Goal: Task Accomplishment & Management: Complete application form

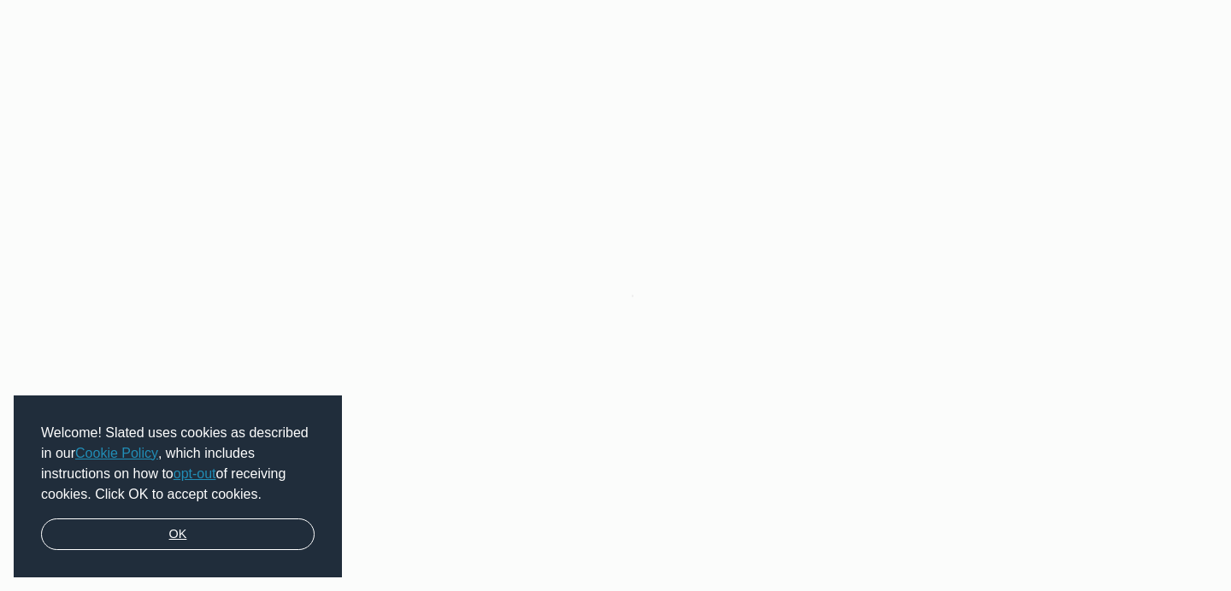
click at [264, 529] on link "OK" at bounding box center [177, 535] width 273 height 32
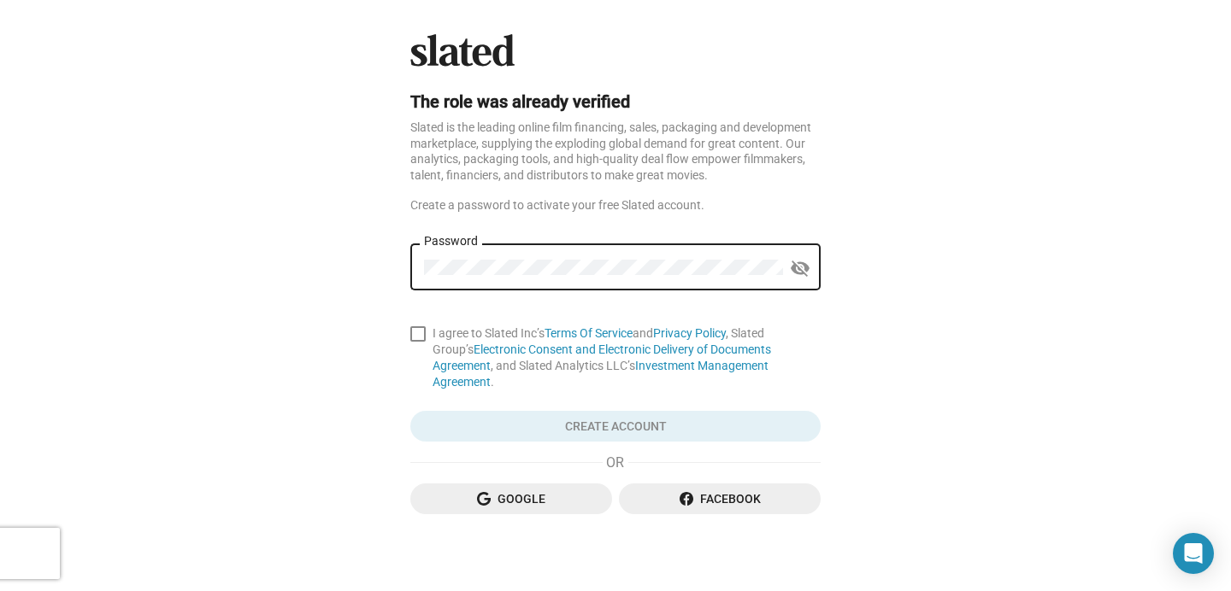
click at [472, 277] on div "Password" at bounding box center [603, 265] width 359 height 50
click at [803, 265] on mat-icon "visibility_off" at bounding box center [800, 269] width 21 height 26
click at [415, 337] on span at bounding box center [417, 333] width 15 height 15
click at [417, 342] on input "I agree to Slated Inc’s Terms Of Service and Privacy Policy , Slated Group’s El…" at bounding box center [417, 342] width 1 height 1
checkbox input "true"
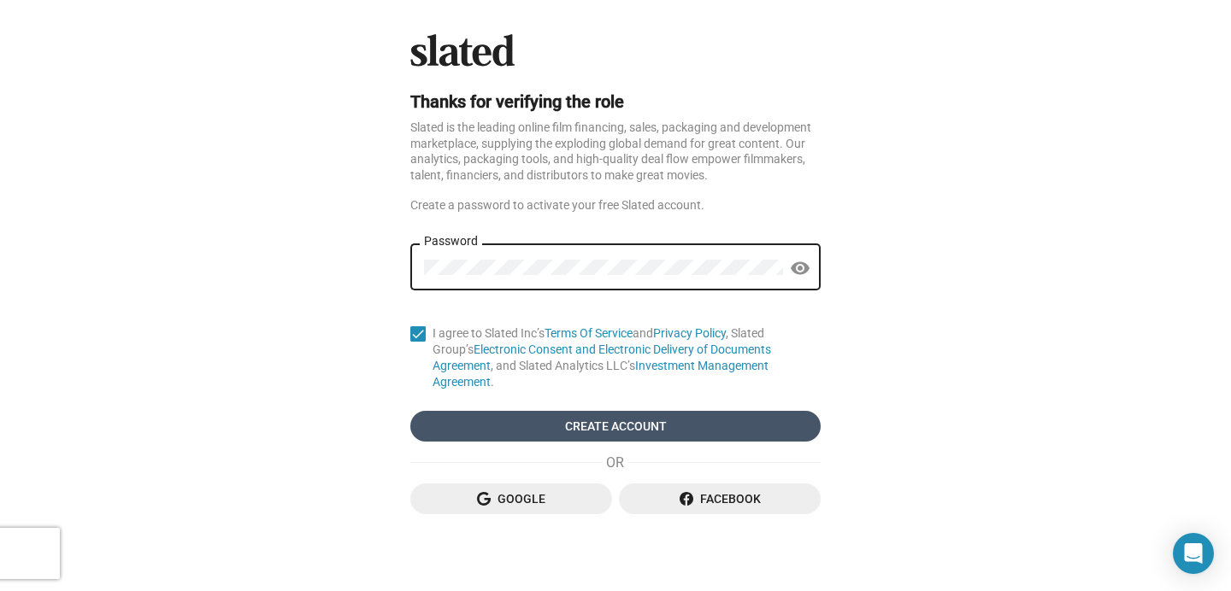
click at [551, 419] on span "Create Account" at bounding box center [615, 426] width 383 height 31
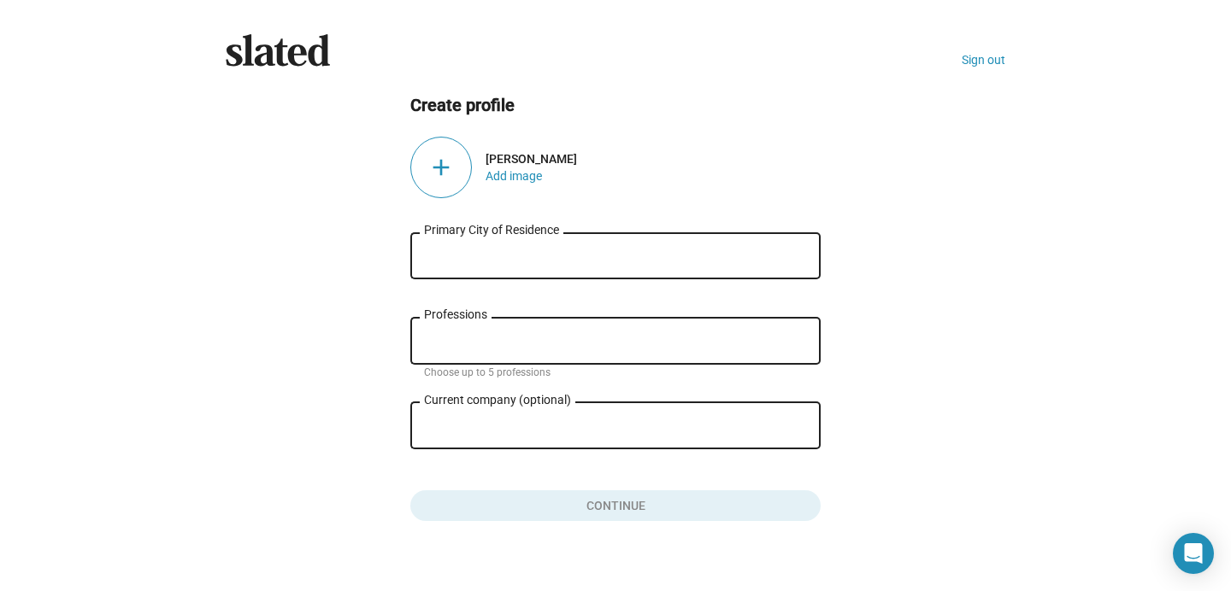
click at [498, 252] on input "Primary City of Residence" at bounding box center [615, 256] width 383 height 15
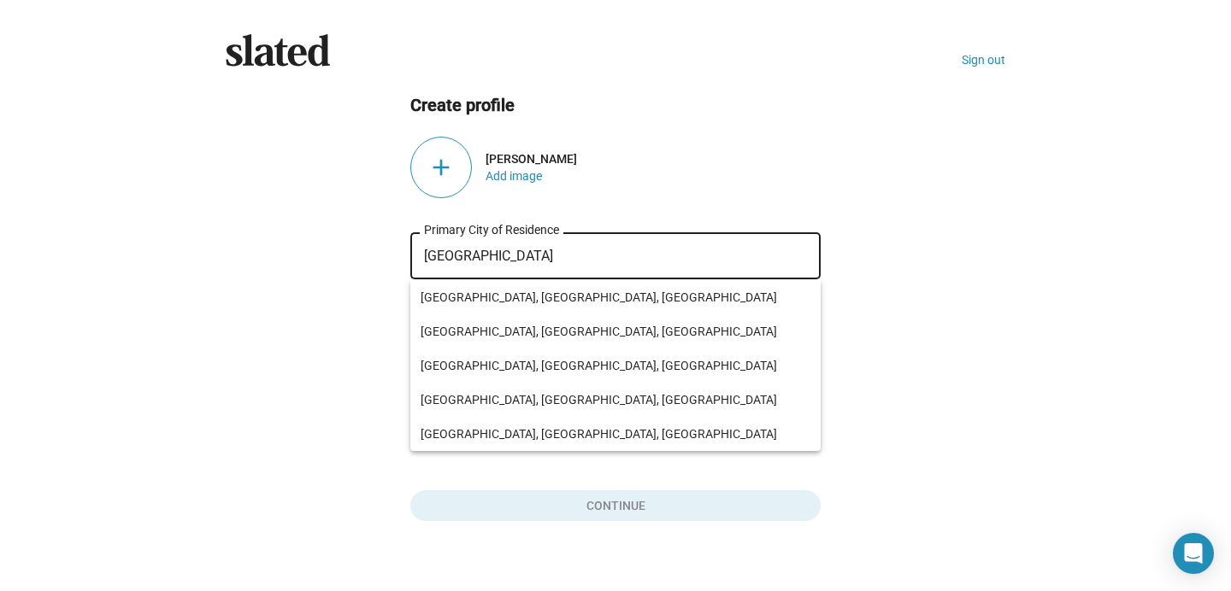
click at [498, 252] on input "[GEOGRAPHIC_DATA]" at bounding box center [615, 256] width 383 height 15
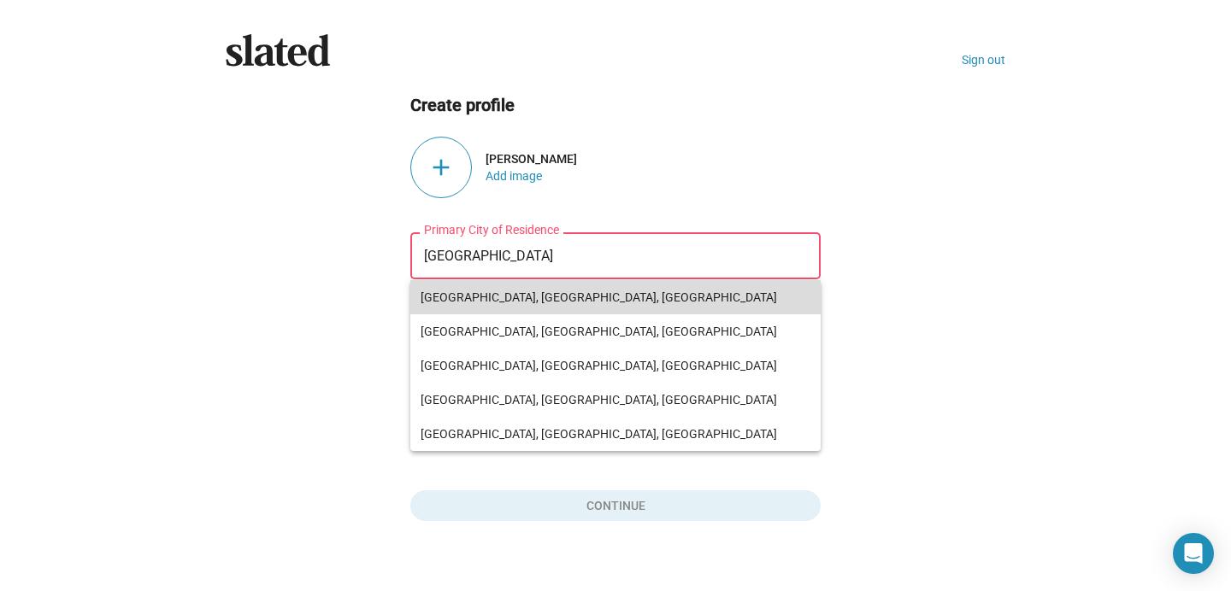
click at [476, 297] on span "[GEOGRAPHIC_DATA], [GEOGRAPHIC_DATA], [GEOGRAPHIC_DATA]" at bounding box center [616, 297] width 390 height 34
type input "[GEOGRAPHIC_DATA], [GEOGRAPHIC_DATA], [GEOGRAPHIC_DATA]"
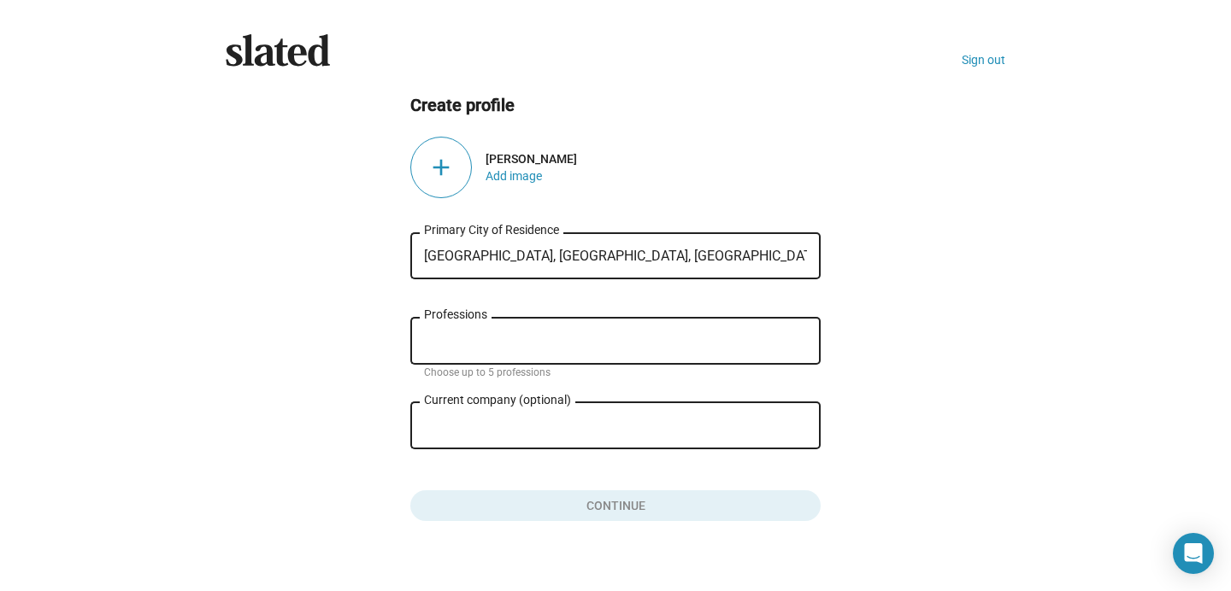
click at [448, 333] on div "Professions" at bounding box center [615, 340] width 383 height 50
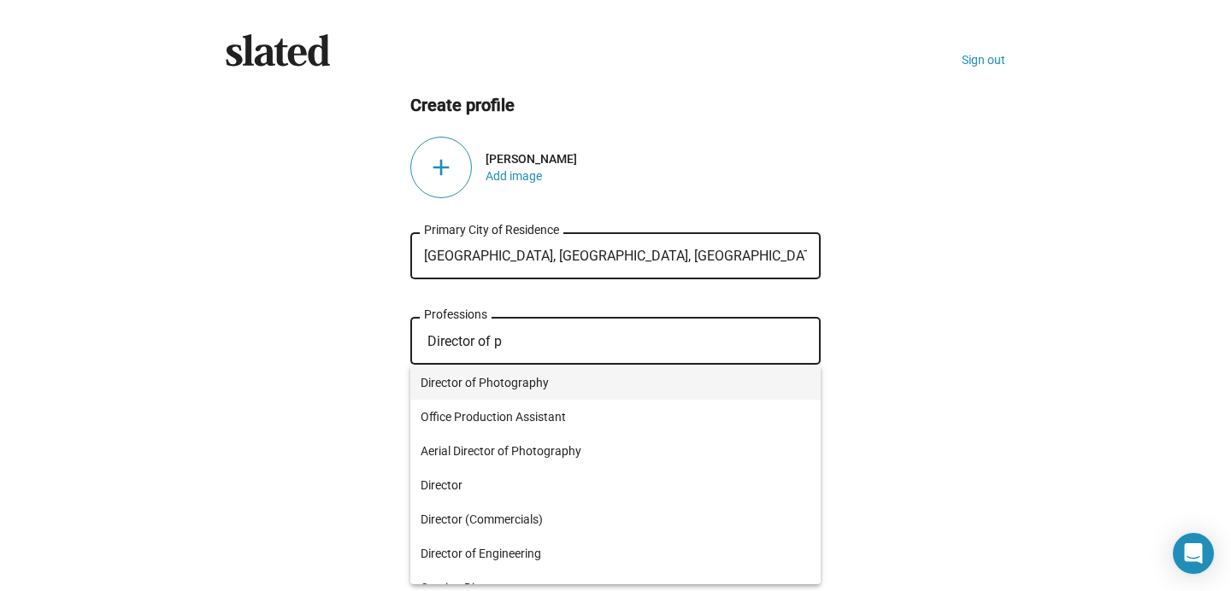
type input "Director of p"
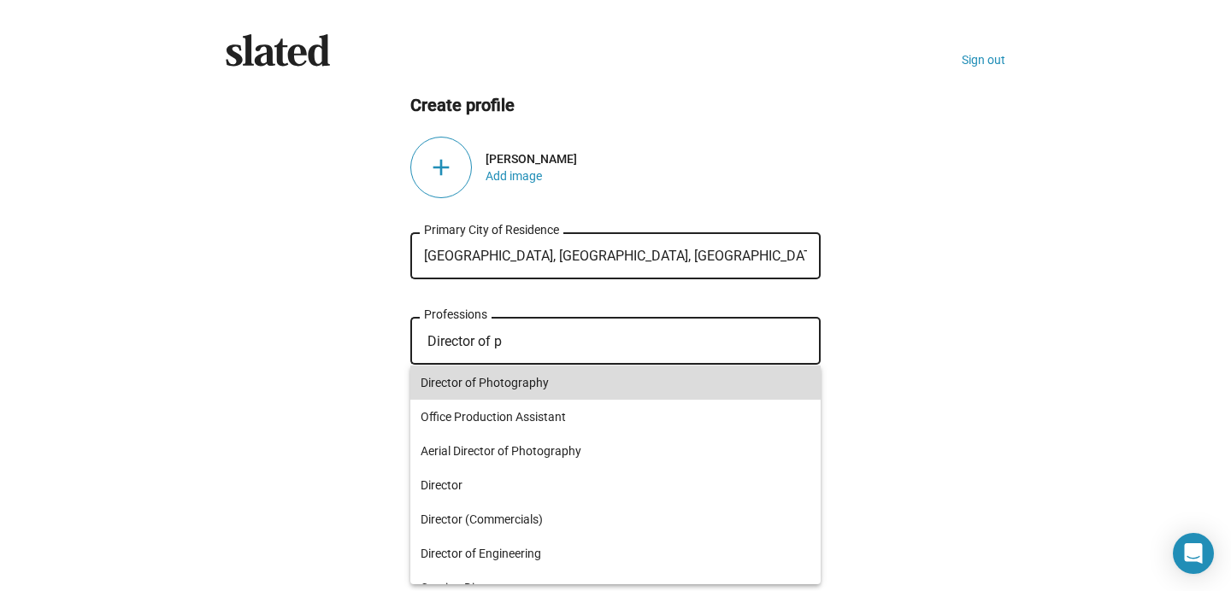
click at [438, 388] on span "Director of Photography" at bounding box center [616, 383] width 390 height 34
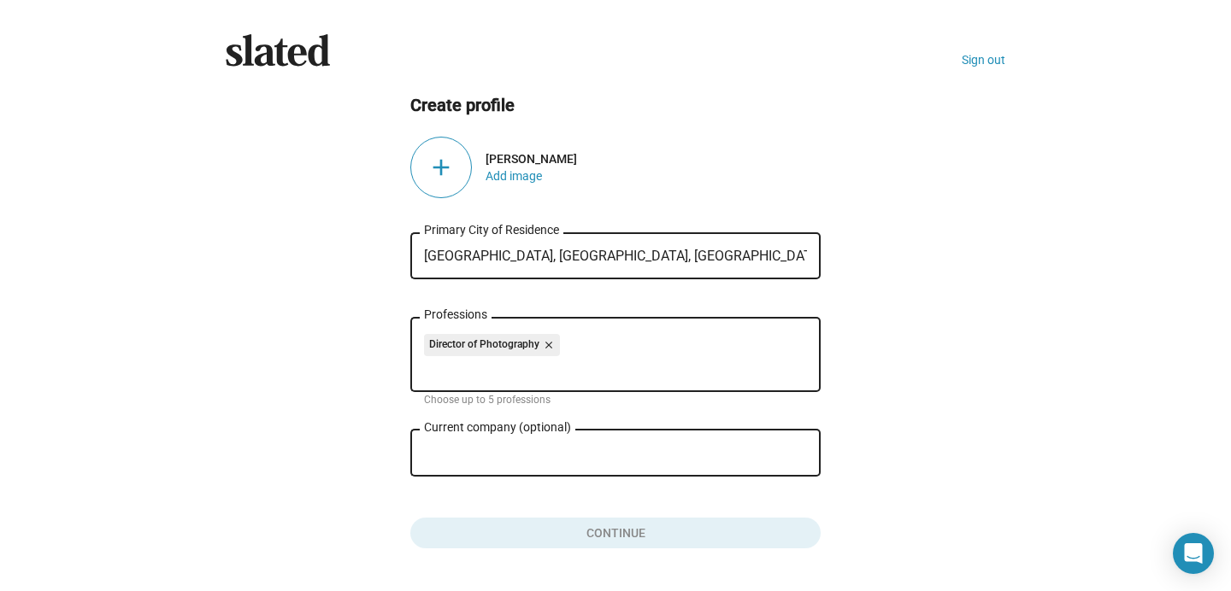
click at [477, 458] on input "Current company (optional)" at bounding box center [603, 453] width 359 height 15
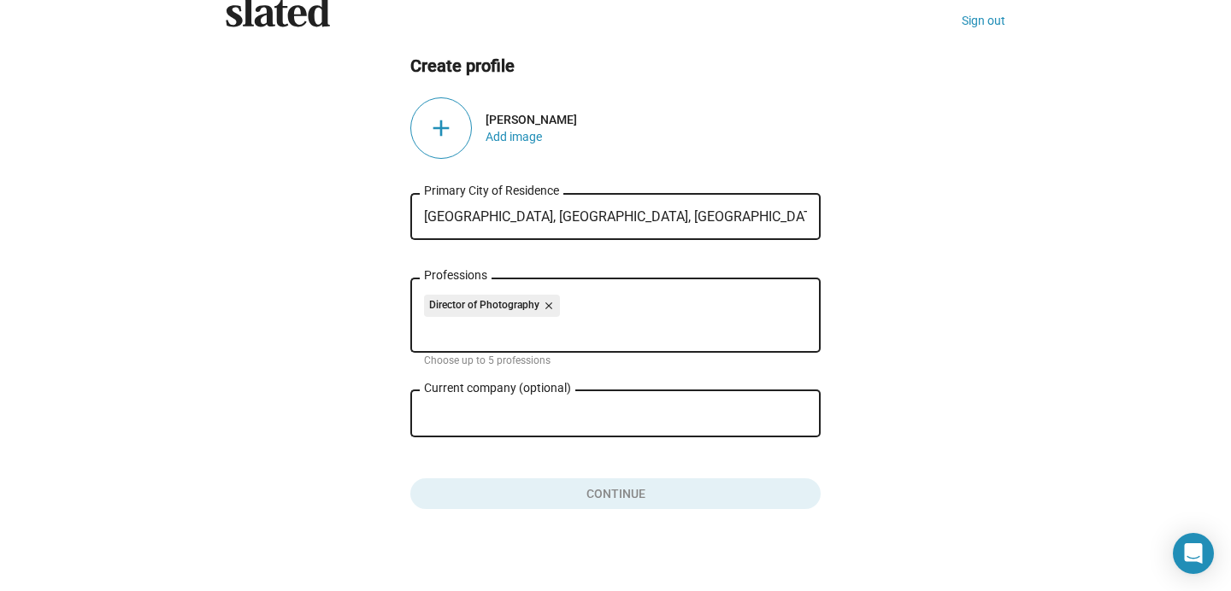
scroll to position [50, 0]
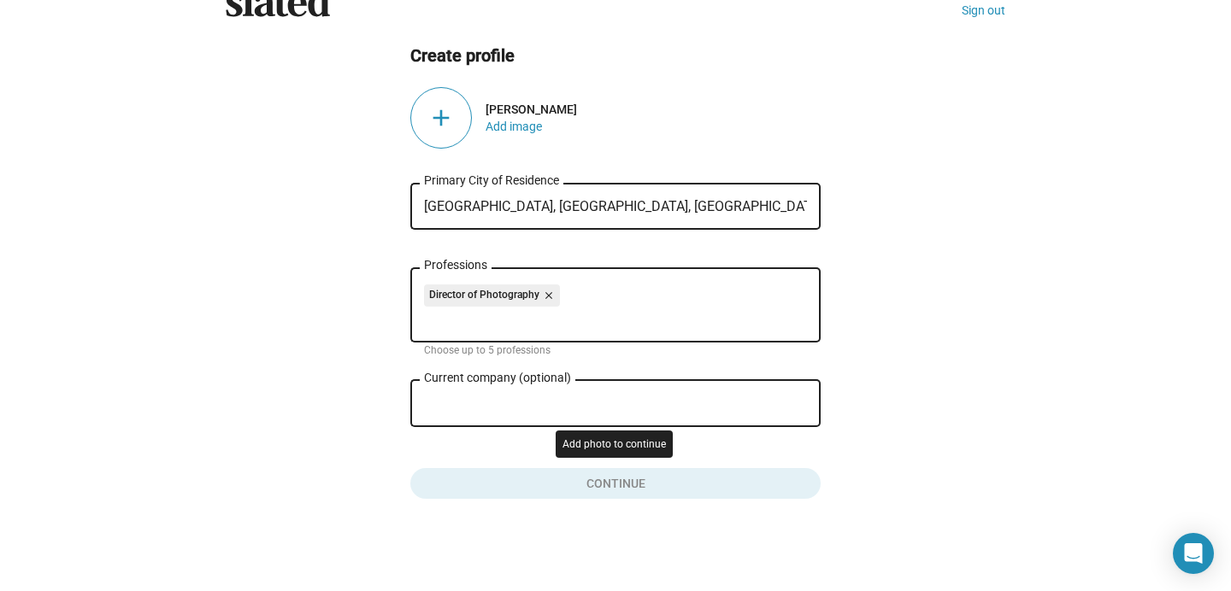
click at [494, 480] on button "Click here to validate form" at bounding box center [615, 481] width 410 height 38
click at [445, 117] on div "add" at bounding box center [441, 118] width 62 height 62
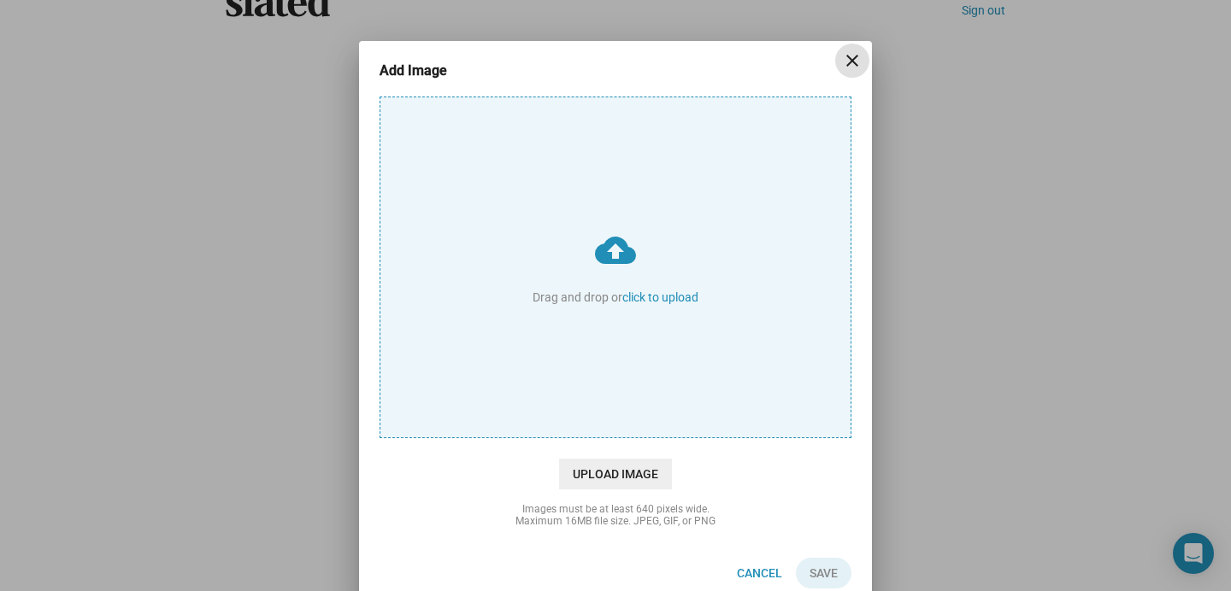
click at [648, 297] on input "cloud_upload Drag and drop or click to upload" at bounding box center [615, 267] width 470 height 340
type input "C:\fakepath\DSCF0546.JPG"
